Goal: Task Accomplishment & Management: Use online tool/utility

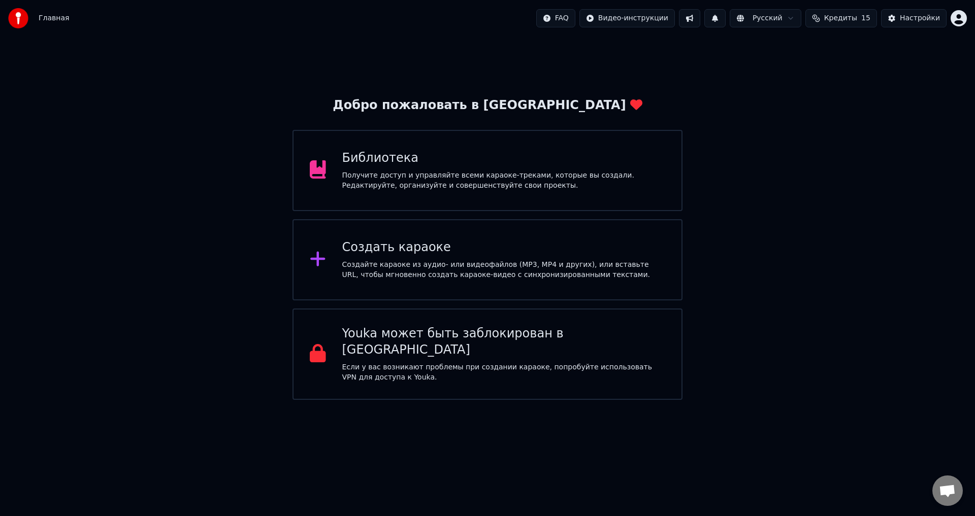
click at [469, 253] on div "Создать караоке" at bounding box center [503, 248] width 323 height 16
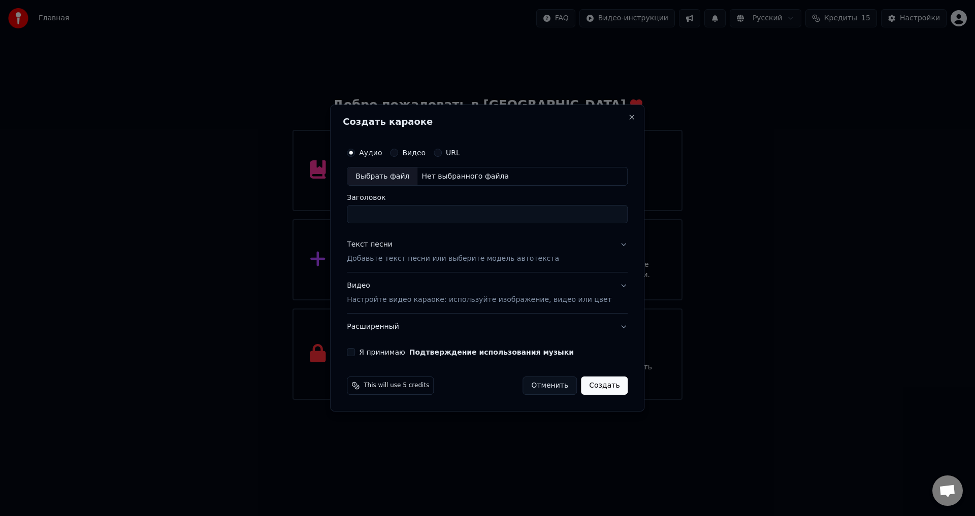
click at [405, 172] on div "Выбрать файл" at bounding box center [382, 176] width 70 height 18
type input "**********"
click at [403, 254] on p "Добавьте текст песни или выберите модель автотекста" at bounding box center [453, 259] width 212 height 10
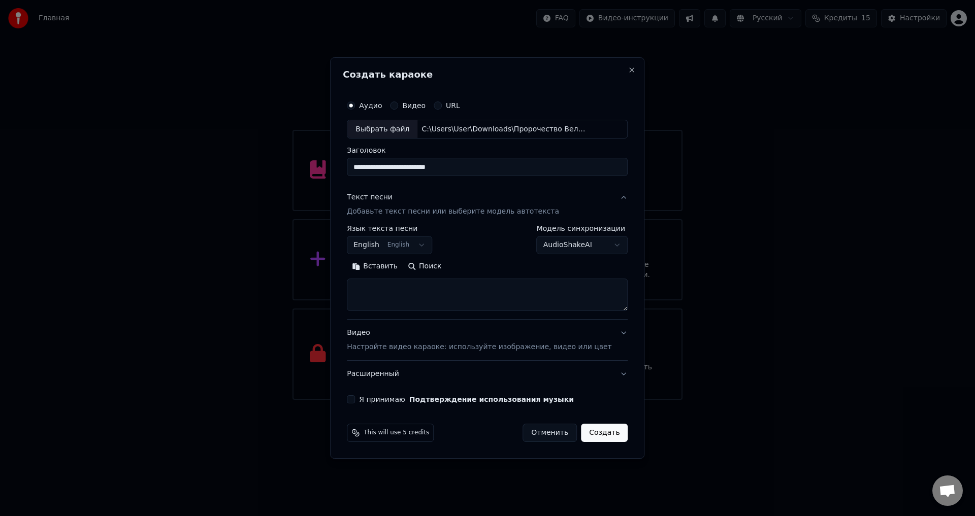
click at [425, 283] on textarea at bounding box center [487, 295] width 281 height 32
paste textarea "**********"
type textarea "**********"
click at [419, 245] on button "English English" at bounding box center [389, 246] width 85 height 18
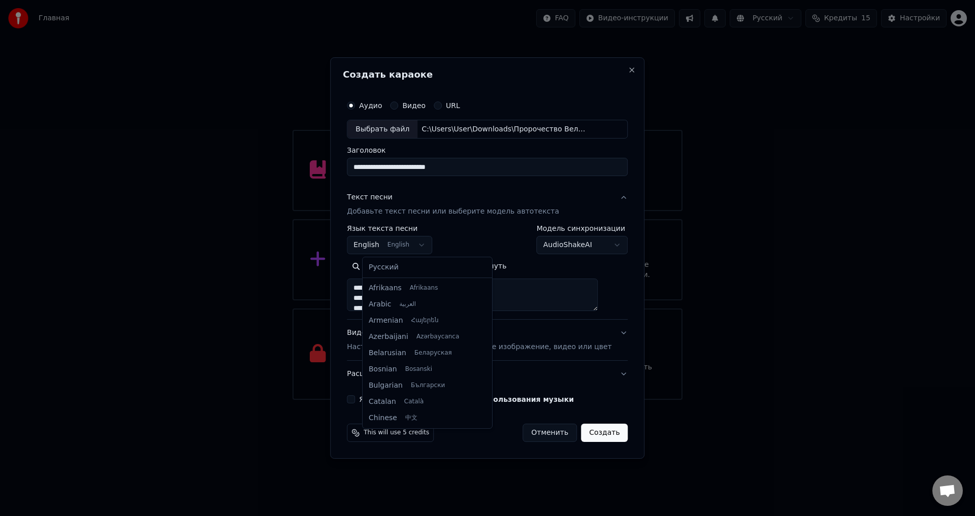
scroll to position [81, 0]
select select "**"
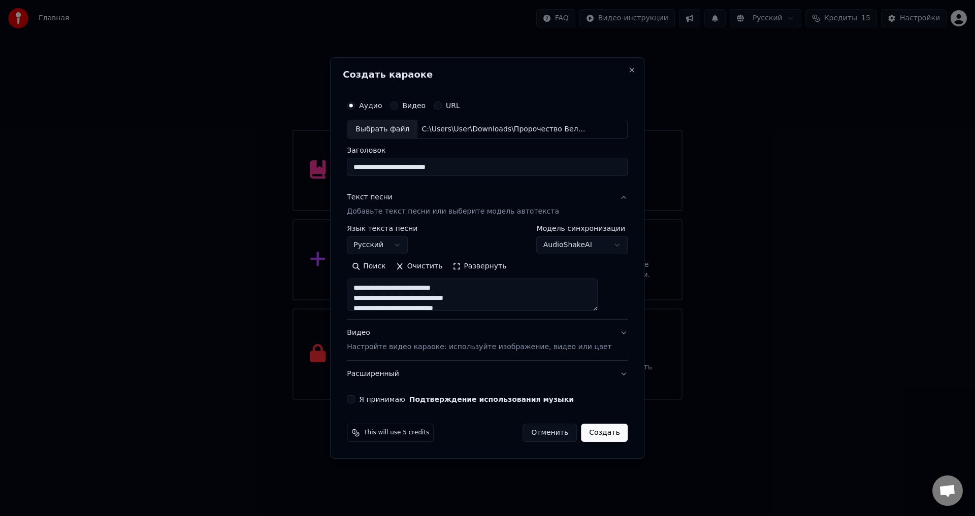
click at [464, 348] on p "Настройте видео караоке: используйте изображение, видео или цвет" at bounding box center [479, 347] width 264 height 10
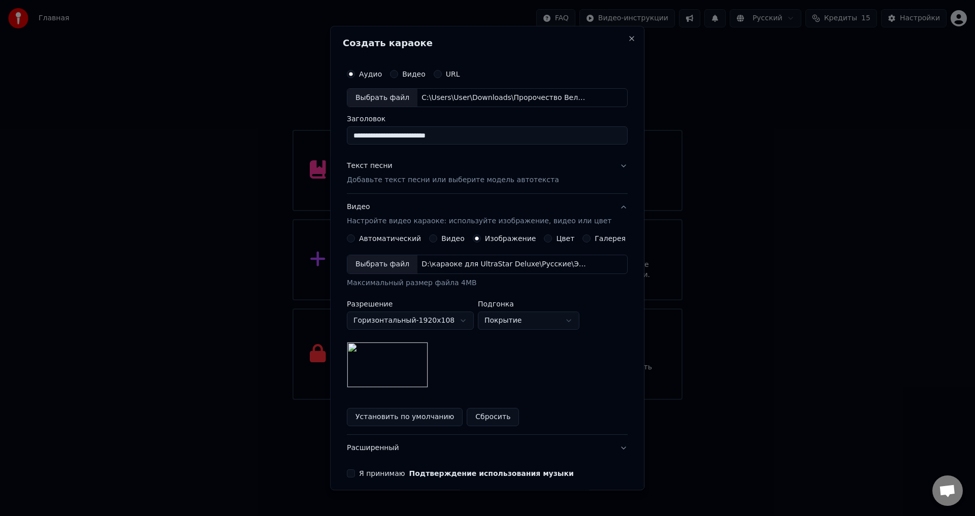
click at [387, 264] on div "Выбрать файл" at bounding box center [382, 265] width 70 height 18
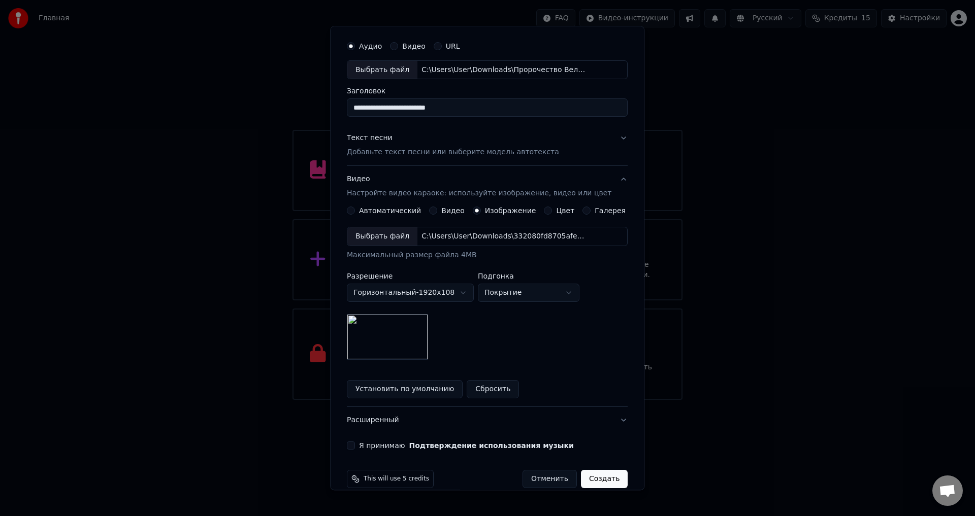
scroll to position [43, 0]
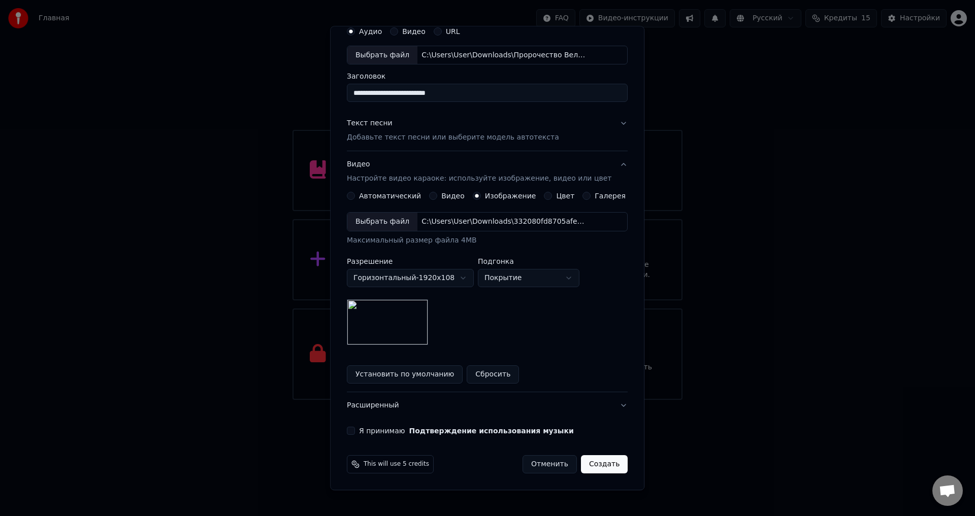
click at [591, 466] on button "Создать" at bounding box center [604, 465] width 47 height 18
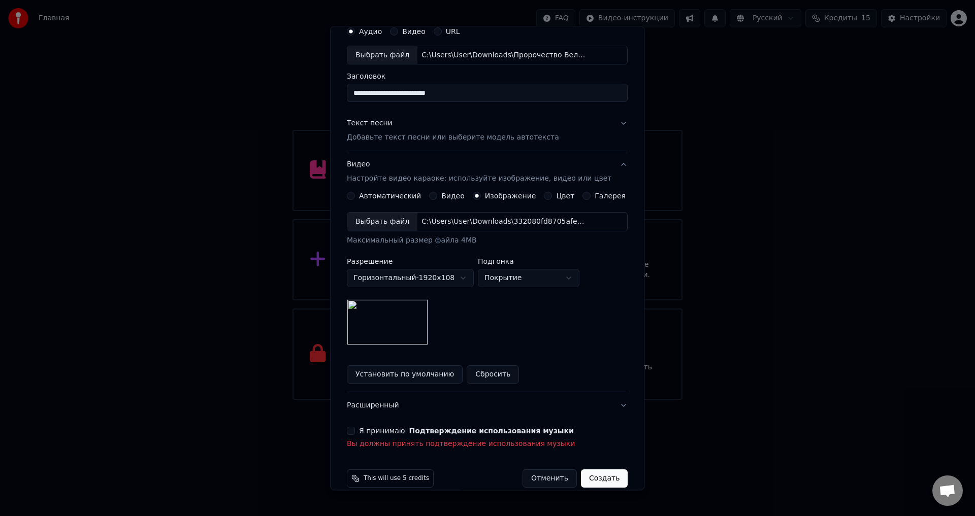
click at [355, 432] on button "Я принимаю Подтверждение использования музыки" at bounding box center [351, 431] width 8 height 8
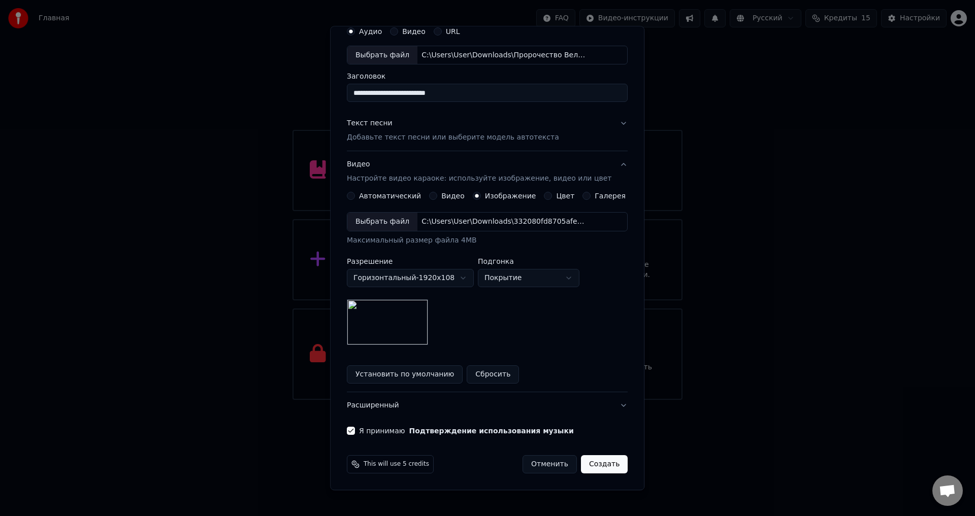
click at [593, 466] on button "Создать" at bounding box center [604, 465] width 47 height 18
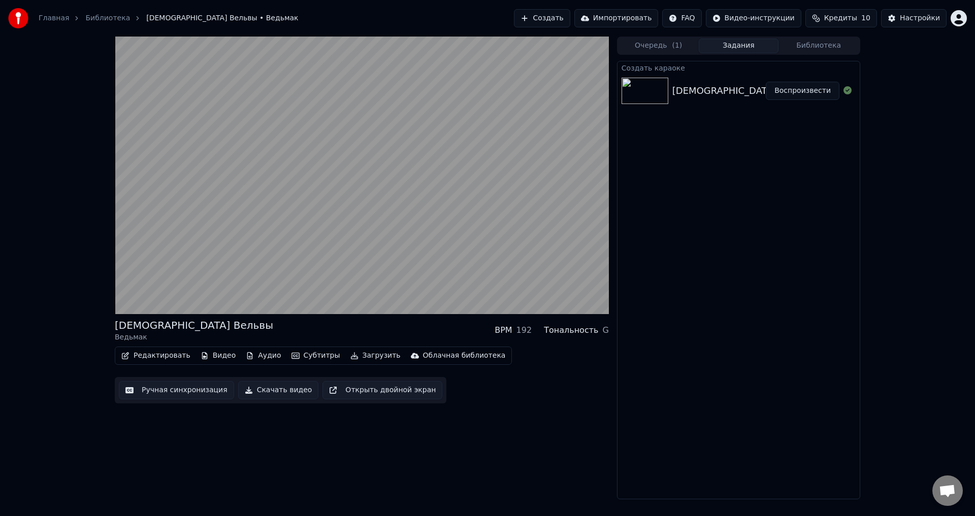
click at [788, 92] on button "Воспроизвести" at bounding box center [802, 91] width 74 height 18
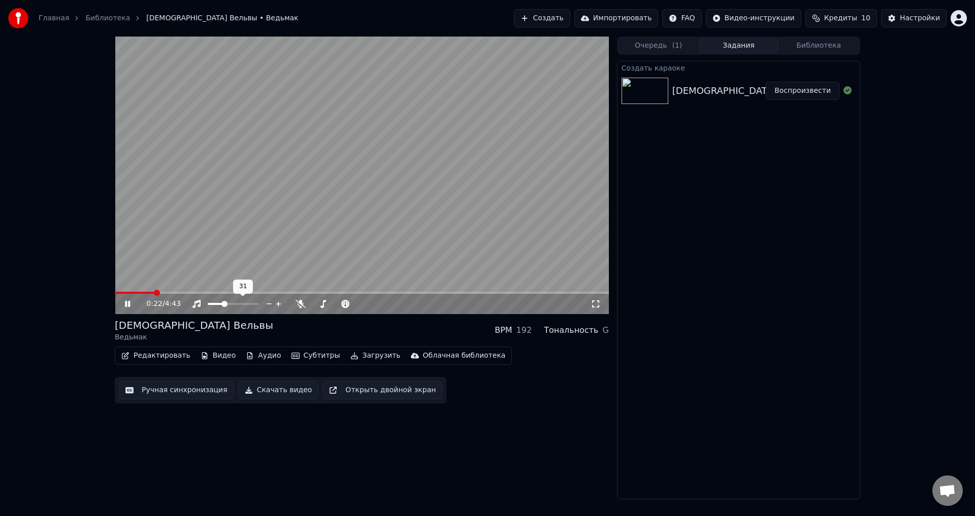
click at [223, 303] on span at bounding box center [216, 304] width 16 height 2
click at [218, 301] on span at bounding box center [219, 304] width 6 height 6
click at [188, 292] on span at bounding box center [362, 293] width 494 height 2
click at [324, 301] on div at bounding box center [347, 304] width 82 height 10
drag, startPoint x: 321, startPoint y: 301, endPoint x: 330, endPoint y: 307, distance: 10.0
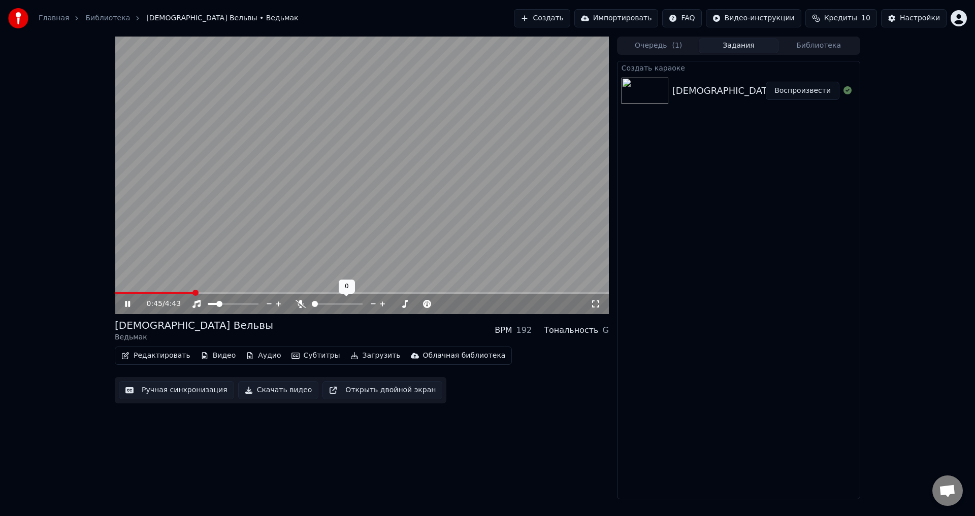
click at [330, 307] on div at bounding box center [347, 304] width 82 height 10
click at [327, 305] on span at bounding box center [337, 304] width 51 height 2
click at [208, 307] on span at bounding box center [211, 304] width 6 height 6
click at [324, 306] on span at bounding box center [325, 304] width 6 height 6
click at [313, 307] on span at bounding box center [315, 304] width 6 height 6
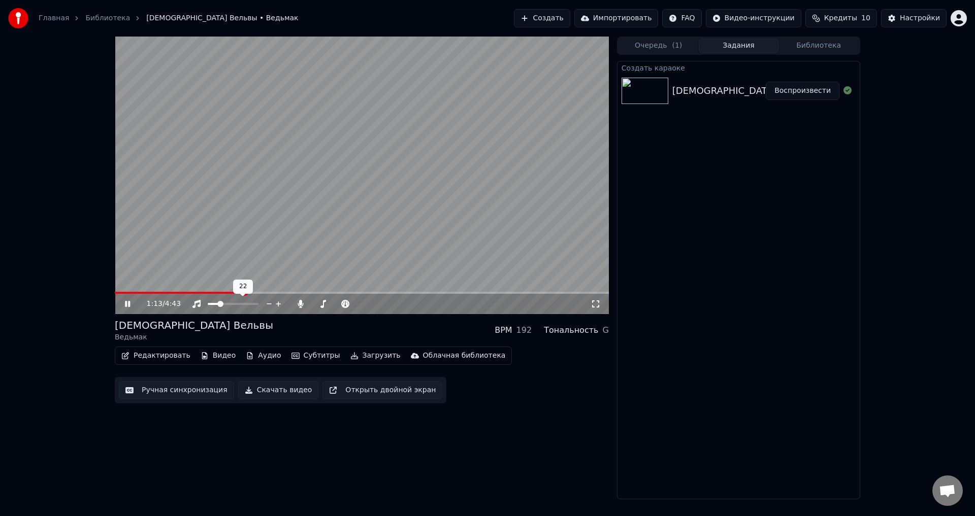
click at [219, 304] on span at bounding box center [233, 304] width 51 height 2
click at [359, 303] on span at bounding box center [346, 304] width 25 height 2
click at [373, 304] on icon at bounding box center [373, 304] width 10 height 10
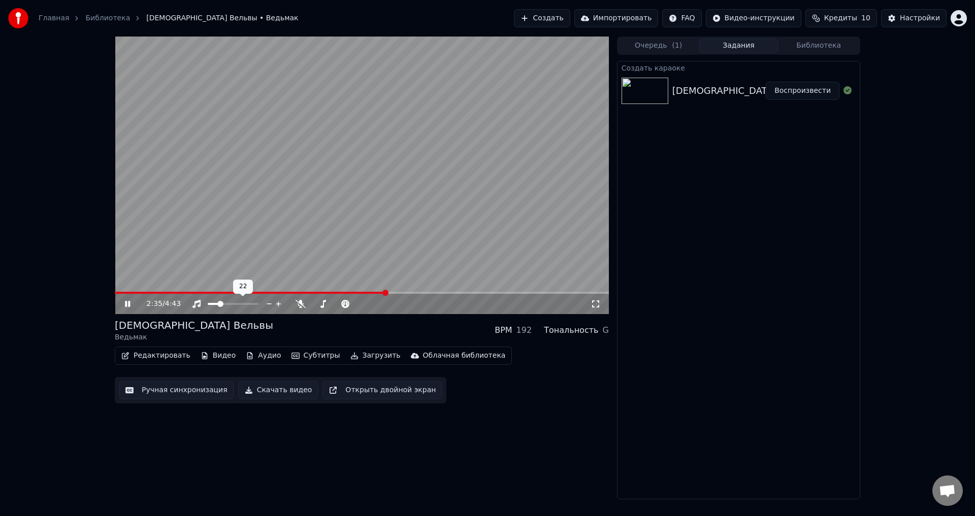
click at [239, 304] on span at bounding box center [233, 304] width 51 height 2
click at [258, 307] on span at bounding box center [255, 304] width 6 height 6
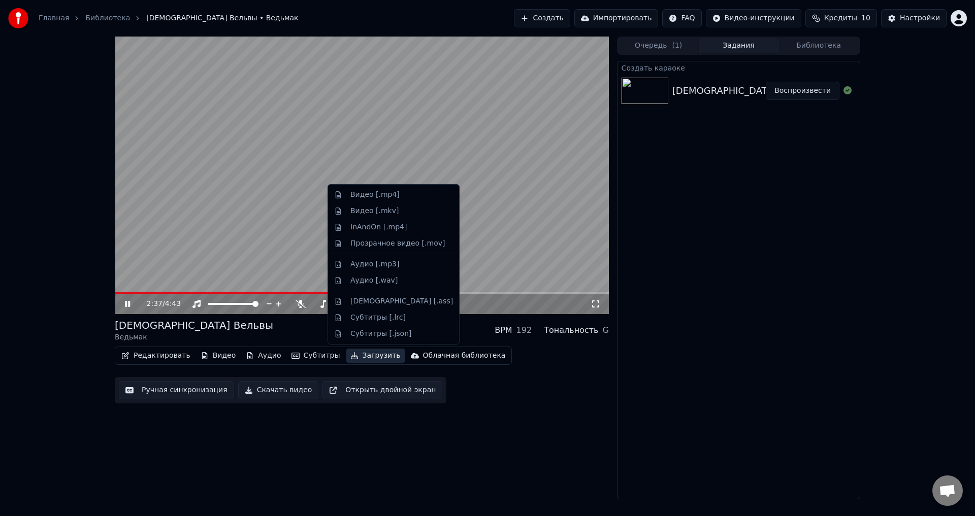
click at [351, 356] on button "Загрузить" at bounding box center [375, 356] width 58 height 14
click at [368, 196] on div "Видео [.mp4]" at bounding box center [374, 195] width 49 height 10
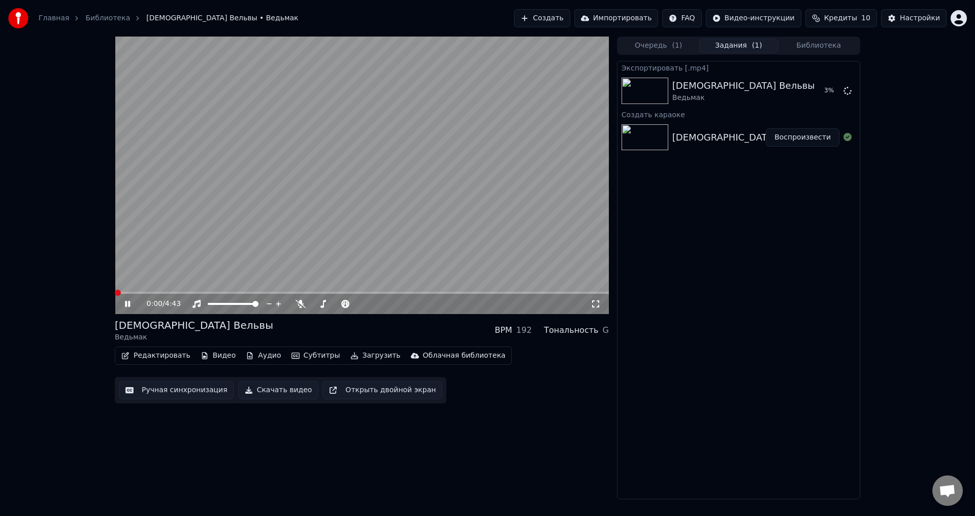
click at [115, 293] on span at bounding box center [115, 293] width 0 height 2
click at [282, 205] on video at bounding box center [362, 176] width 494 height 278
click at [821, 96] on button "Показать" at bounding box center [813, 91] width 52 height 18
